Goal: Task Accomplishment & Management: Manage account settings

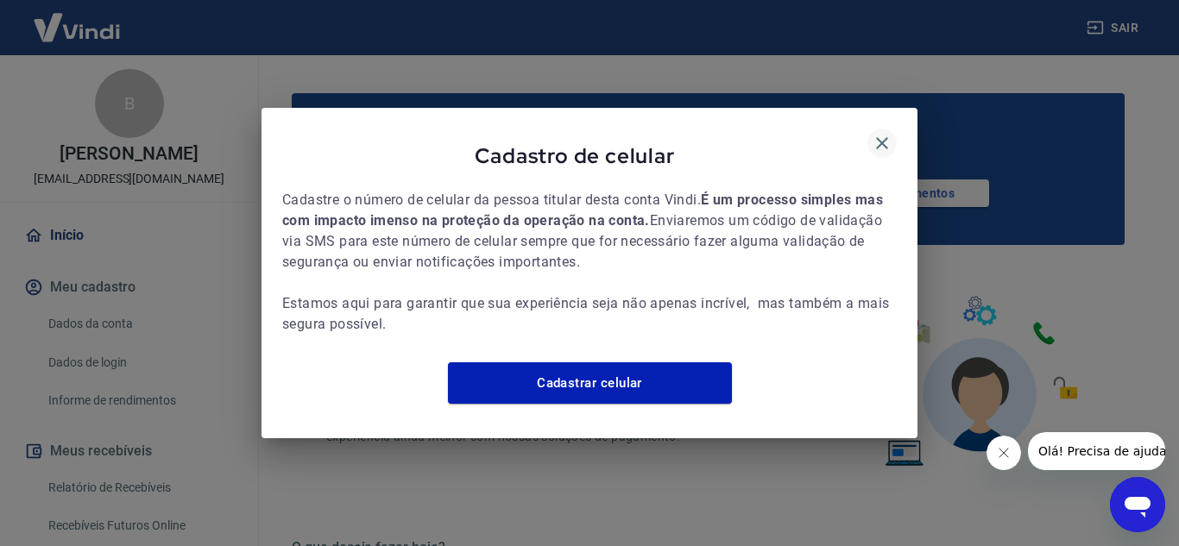
click at [885, 134] on icon "button" at bounding box center [882, 143] width 21 height 21
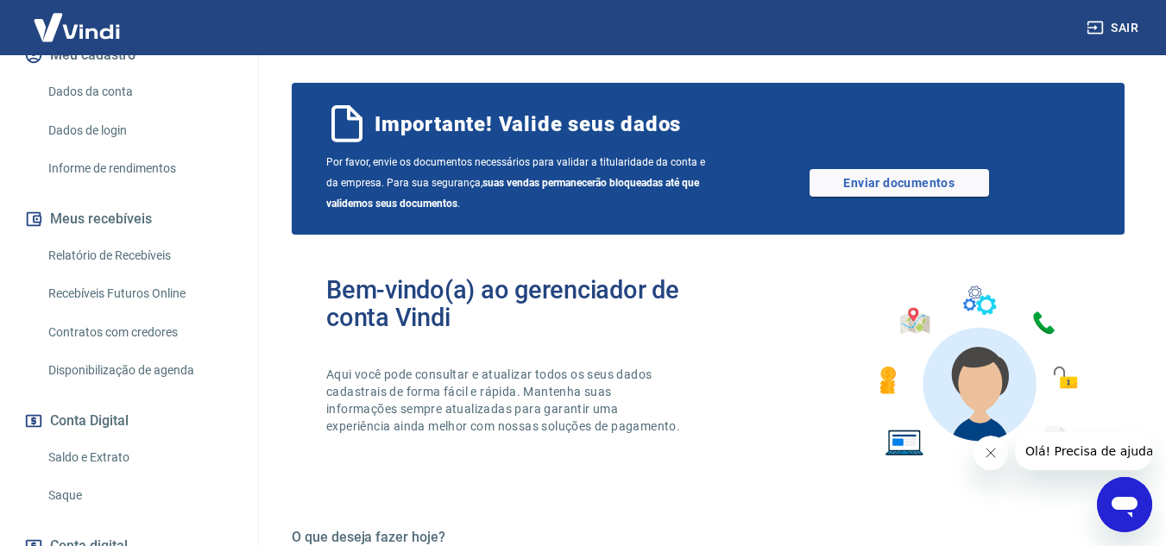
scroll to position [233, 0]
click at [84, 508] on link "Saque" at bounding box center [139, 494] width 196 height 35
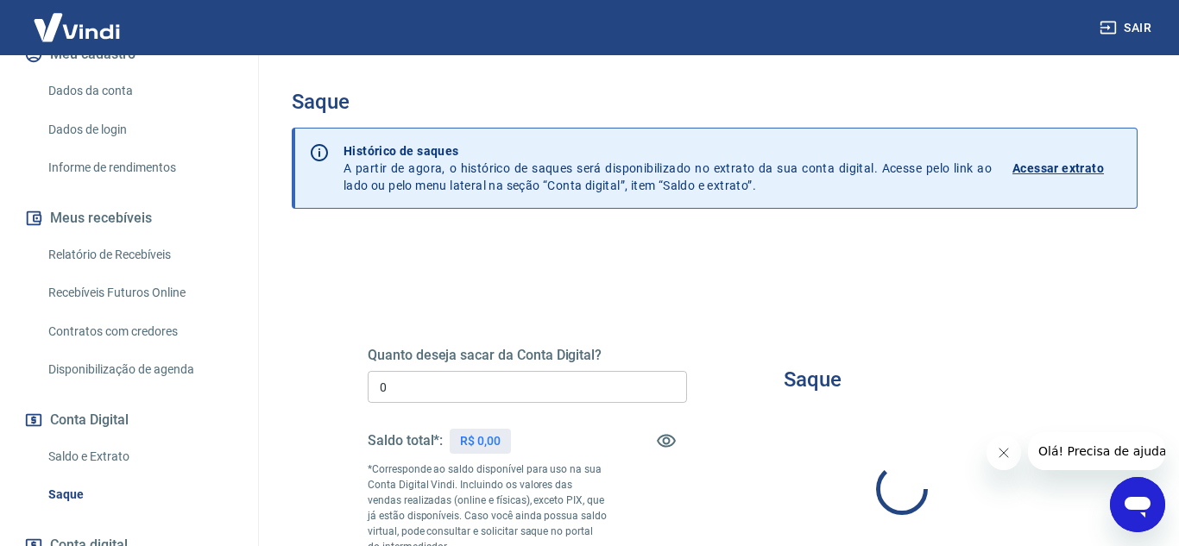
type input "R$ 0,00"
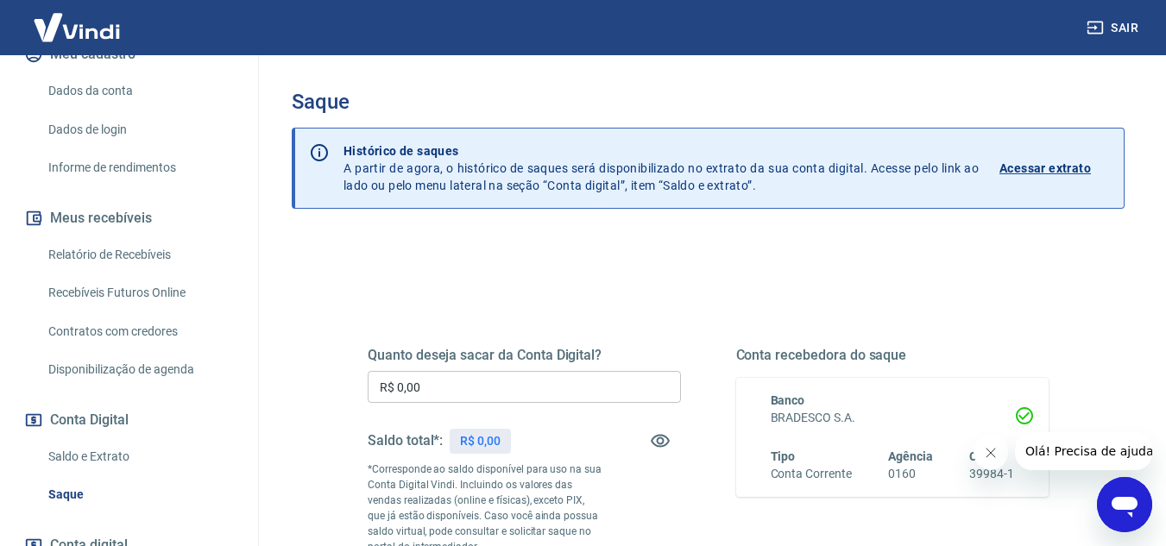
click at [953, 306] on div "Quanto deseja sacar da Conta Digital? R$ 0,00 ​ Saldo total*: R$ 0,00 *Correspo…" at bounding box center [708, 487] width 681 height 362
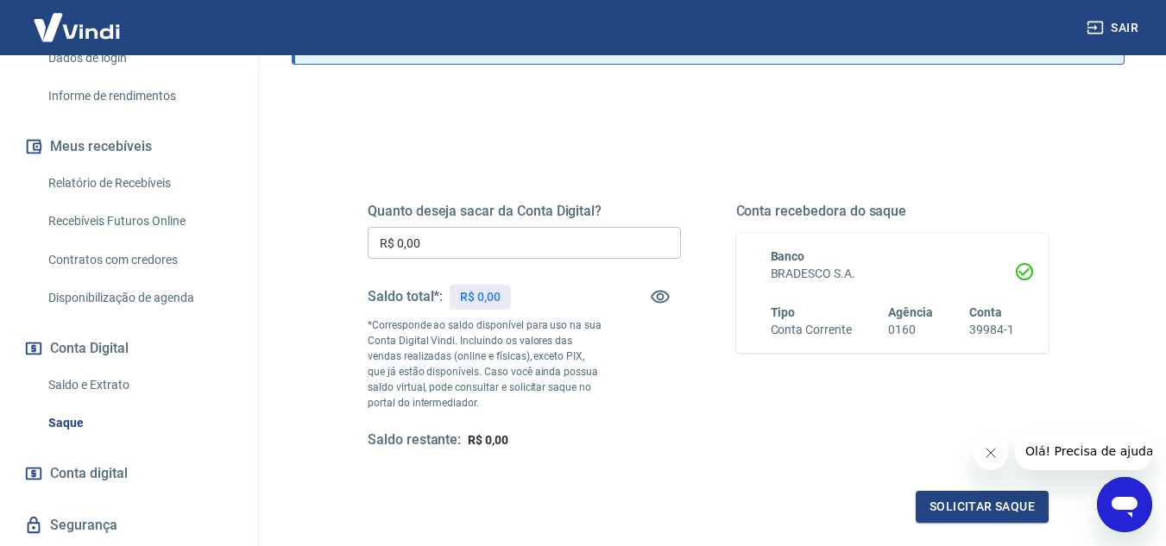
scroll to position [373, 0]
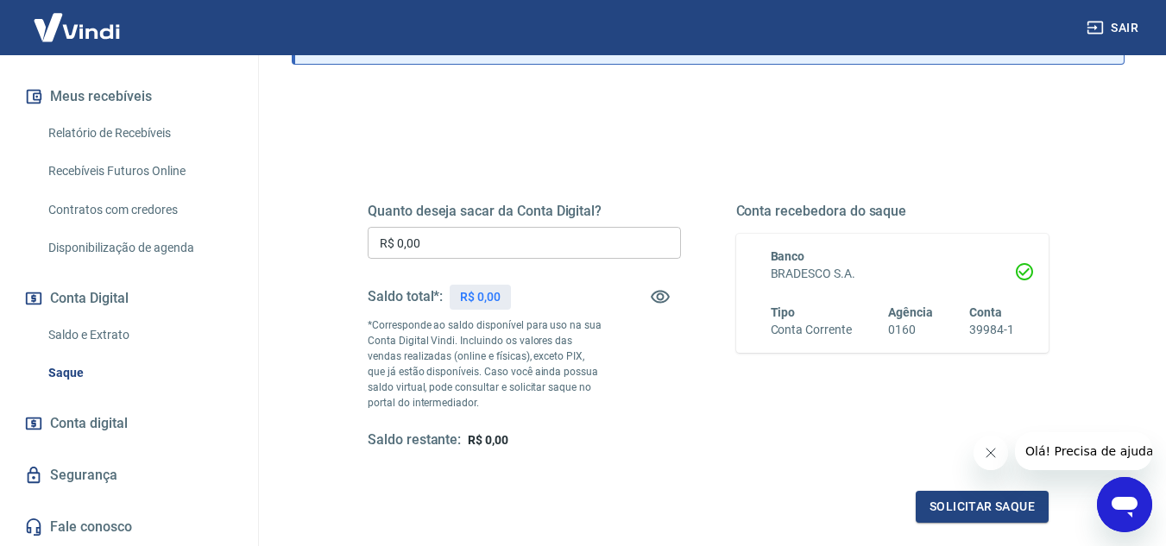
click at [129, 167] on link "Recebíveis Futuros Online" at bounding box center [139, 171] width 196 height 35
click at [1121, 22] on button "Sair" at bounding box center [1114, 28] width 62 height 32
